Goal: Task Accomplishment & Management: Manage account settings

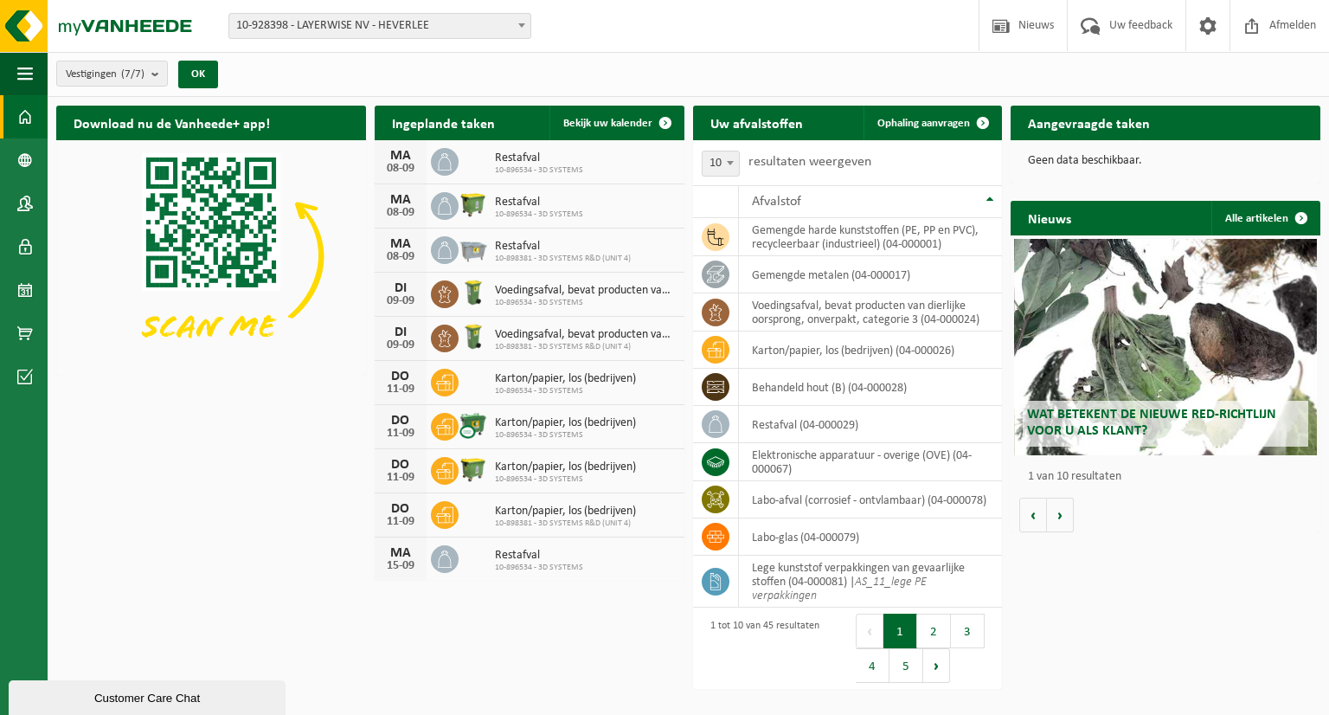
click at [524, 18] on span at bounding box center [521, 25] width 17 height 22
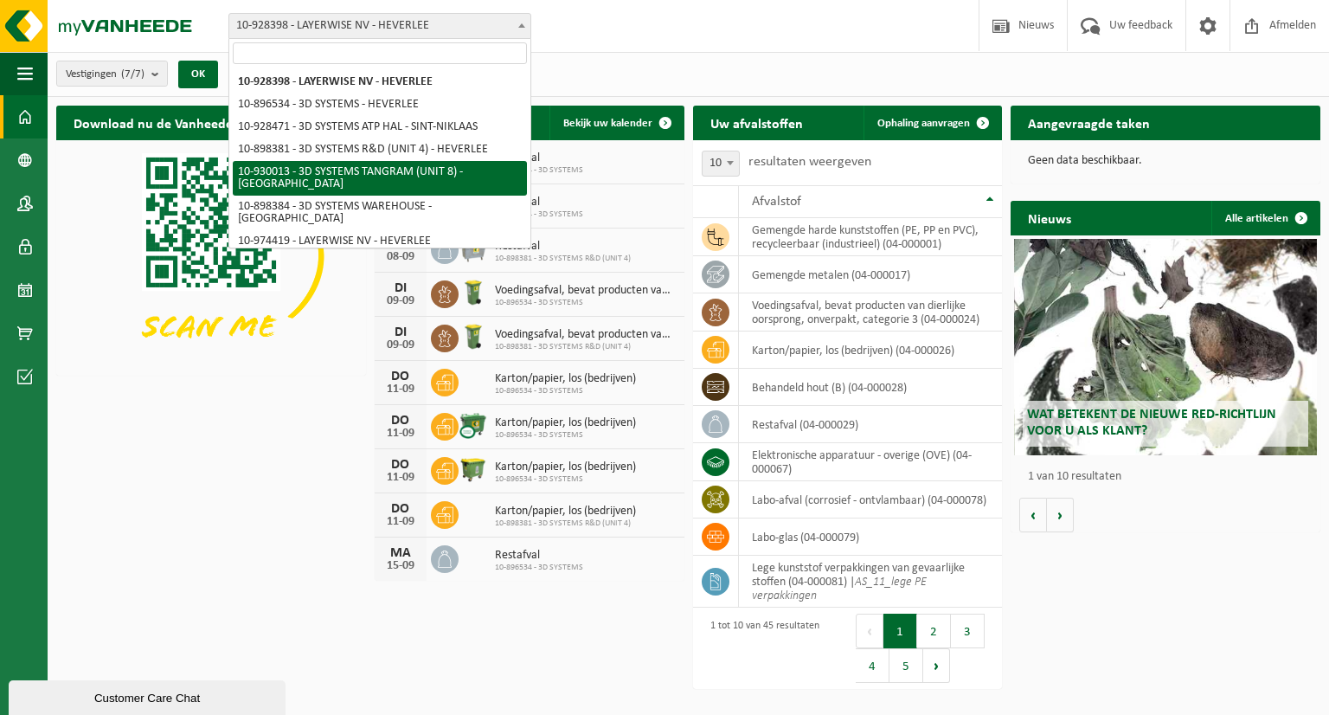
select select "134198"
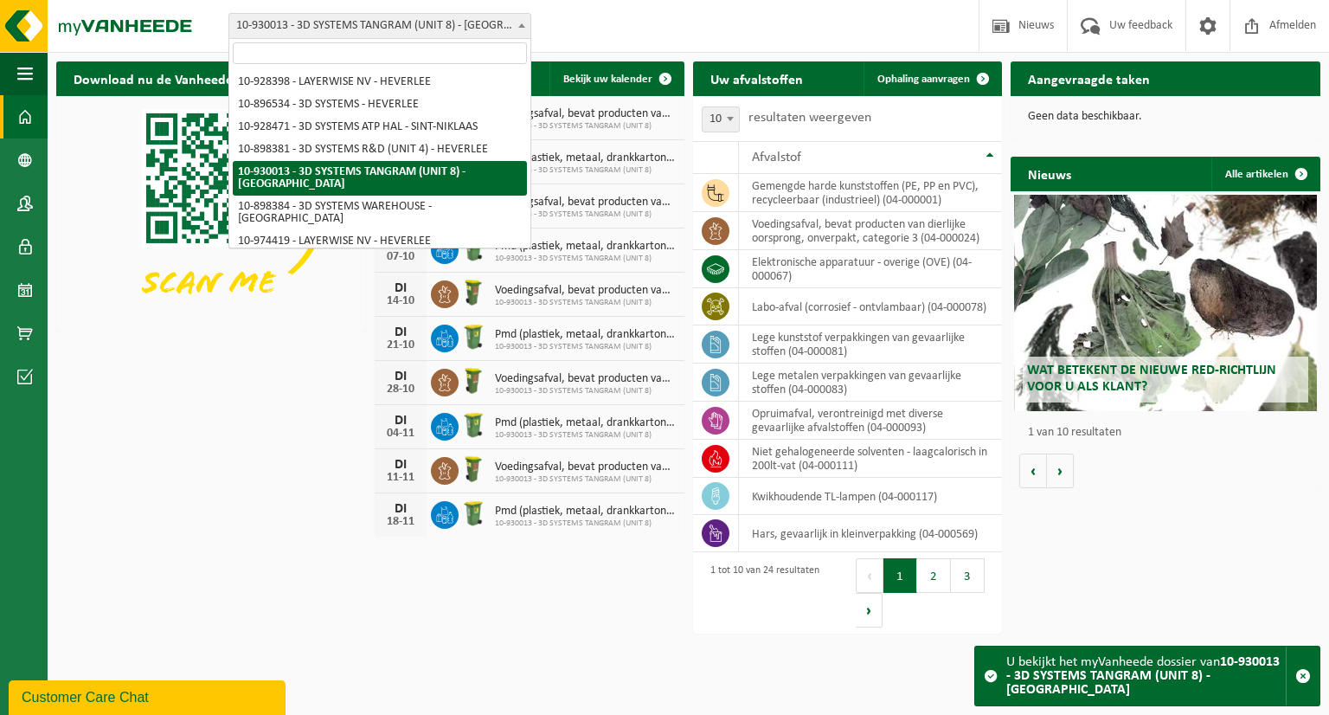
click at [519, 29] on span at bounding box center [521, 25] width 17 height 22
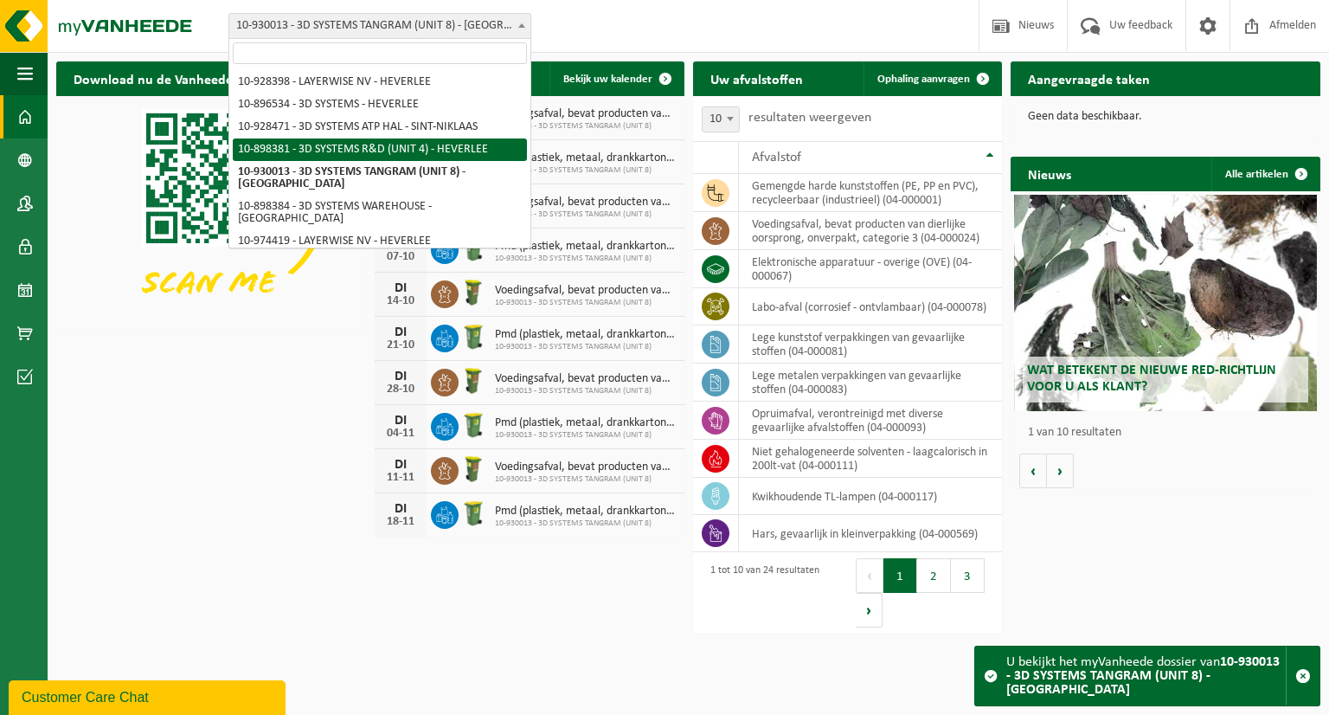
select select "133216"
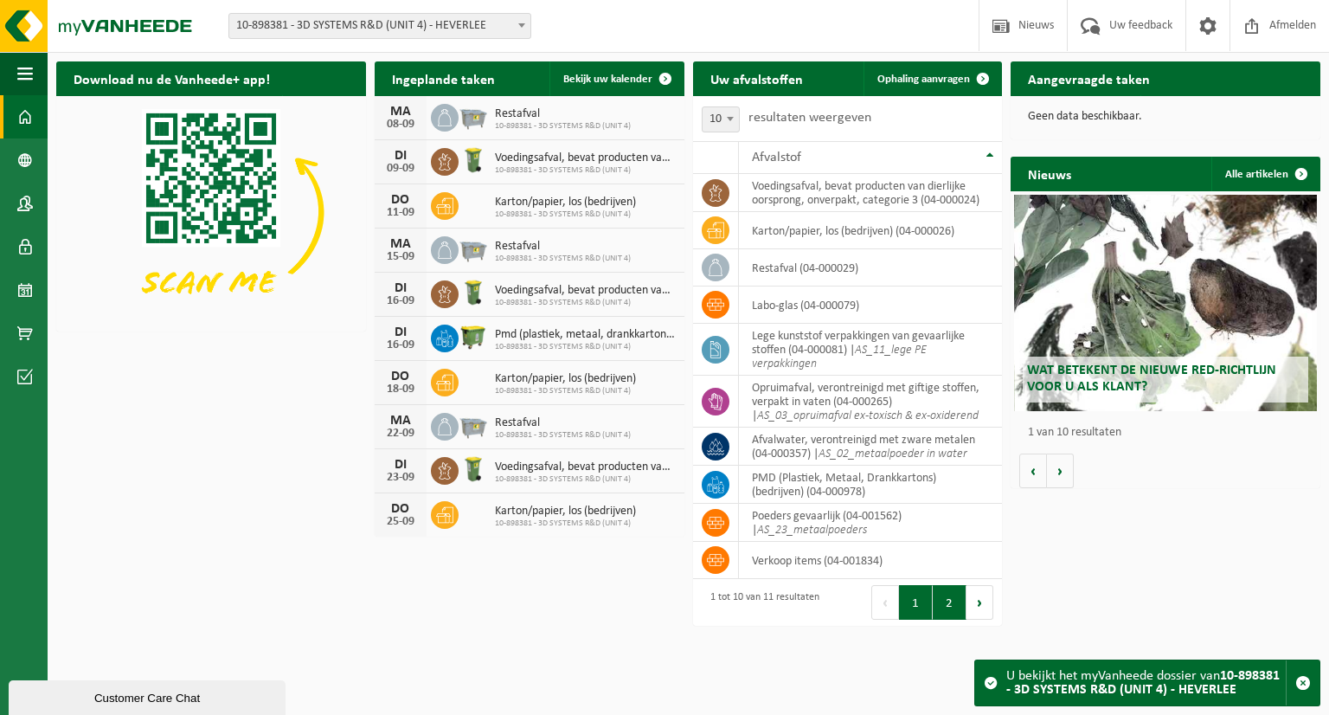
click at [948, 605] on button "2" at bounding box center [950, 602] width 34 height 35
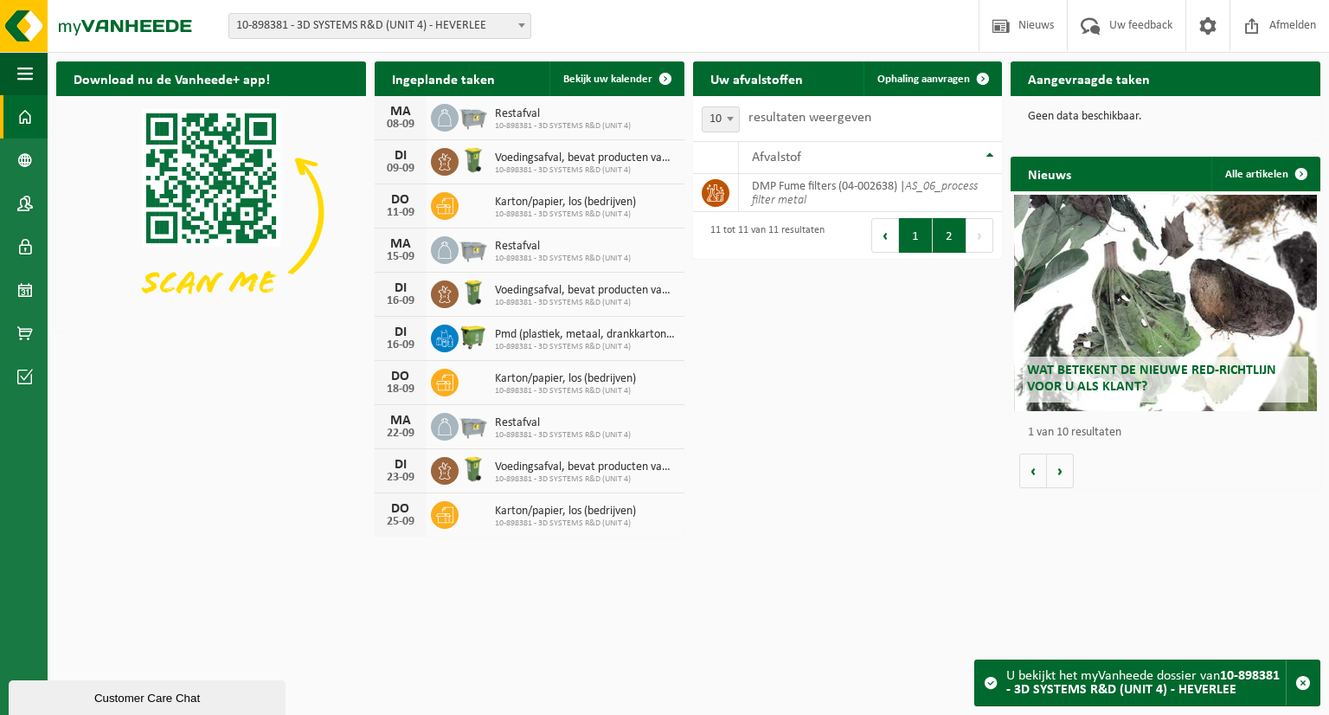
click at [924, 245] on button "1" at bounding box center [916, 235] width 34 height 35
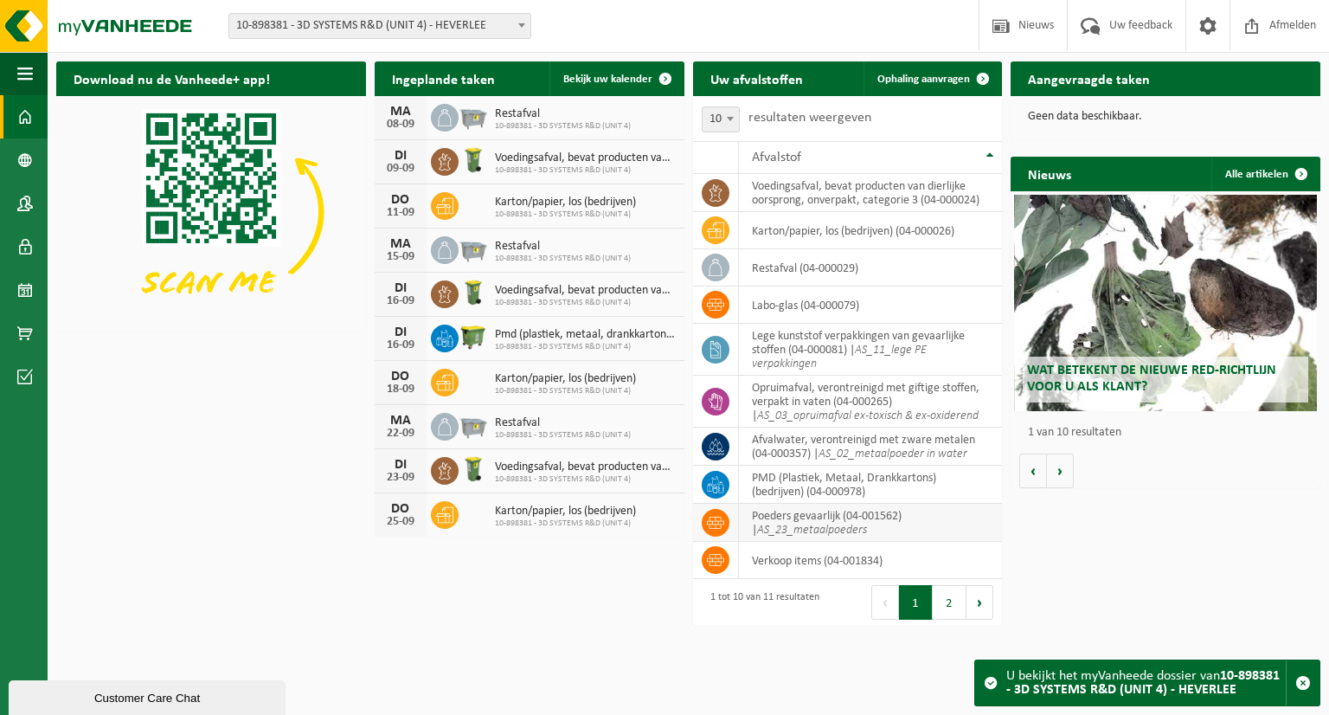
click at [822, 520] on td "Poeders gevaarlijk (04-001562) | AS_23_metaalpoeders" at bounding box center [871, 522] width 264 height 38
click at [32, 337] on span at bounding box center [25, 332] width 16 height 43
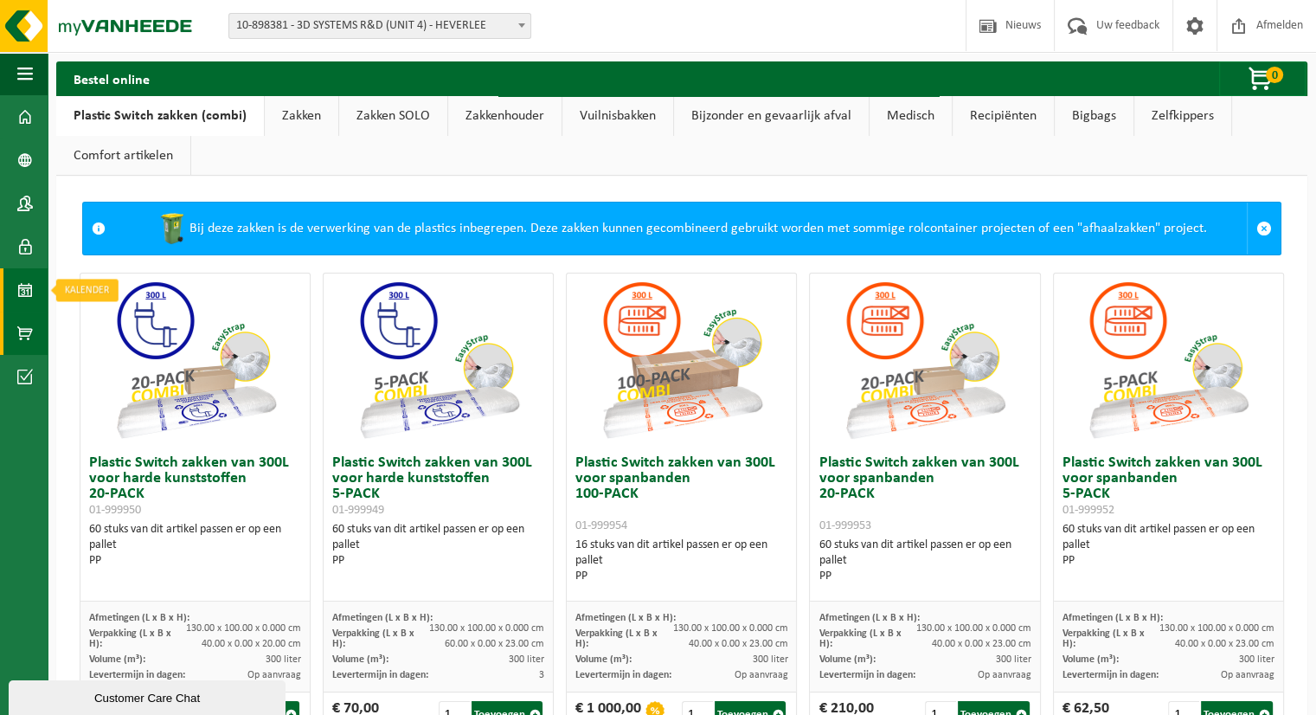
click at [17, 294] on span at bounding box center [25, 289] width 16 height 43
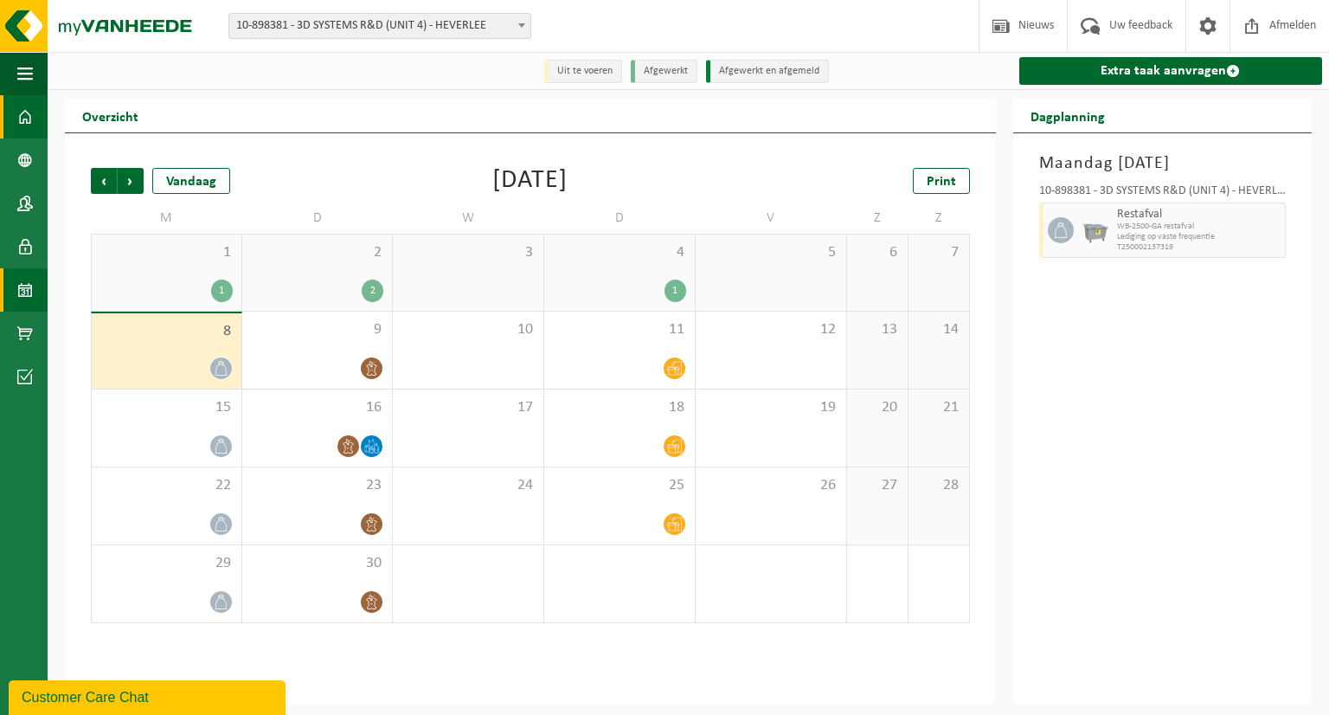
click at [28, 119] on span at bounding box center [25, 116] width 16 height 43
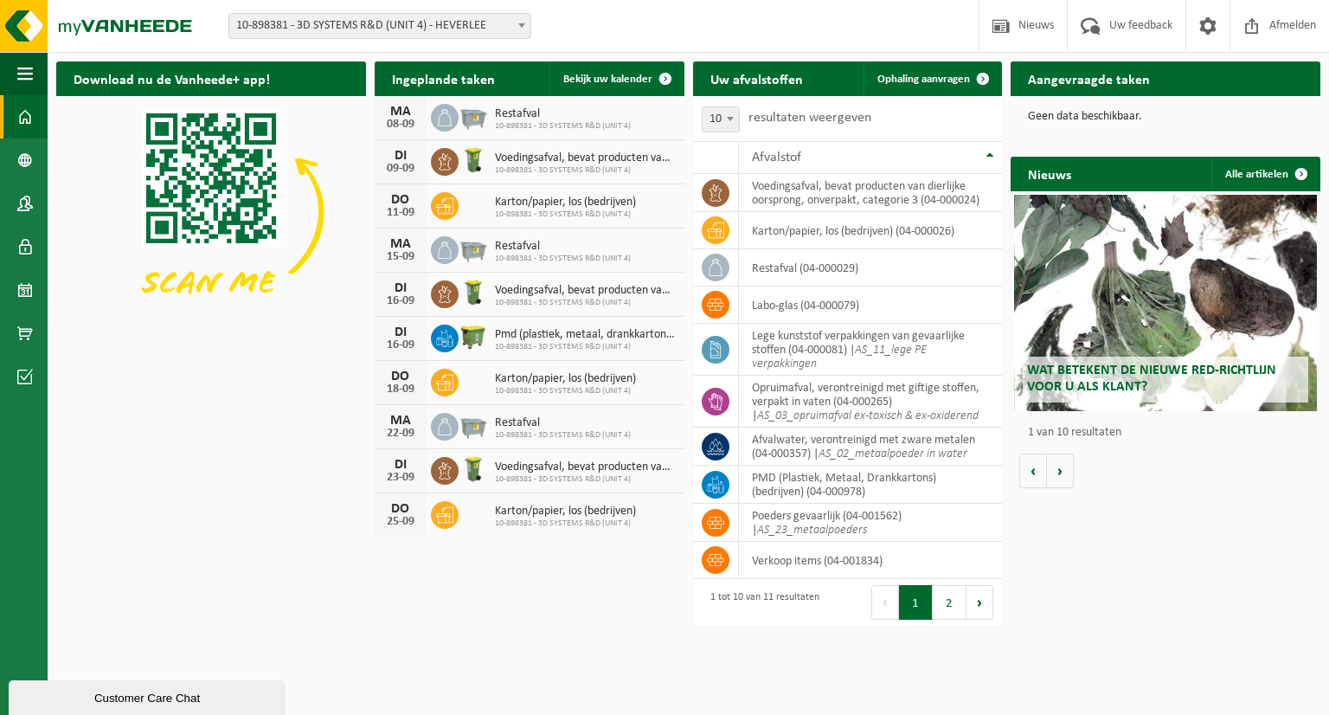
click at [484, 23] on span "10-898381 - 3D SYSTEMS R&D (UNIT 4) - HEVERLEE" at bounding box center [379, 26] width 301 height 24
drag, startPoint x: 402, startPoint y: 149, endPoint x: 575, endPoint y: 22, distance: 214.7
click at [575, 22] on div "Vestiging: 10-928398 - LAYERWISE NV - HEVERLEE 10-896534 - 3D SYSTEMS - HEVERLE…" at bounding box center [664, 26] width 1329 height 53
